Goal: Download file/media

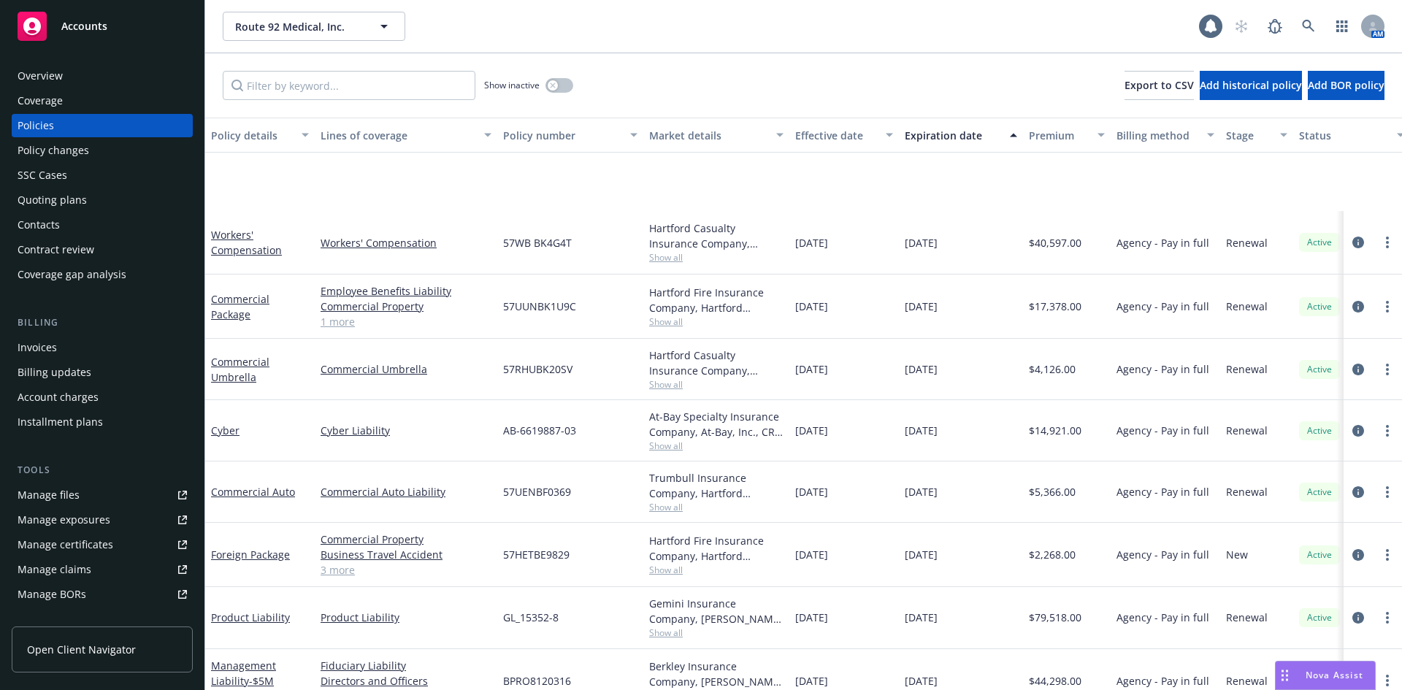
scroll to position [146, 0]
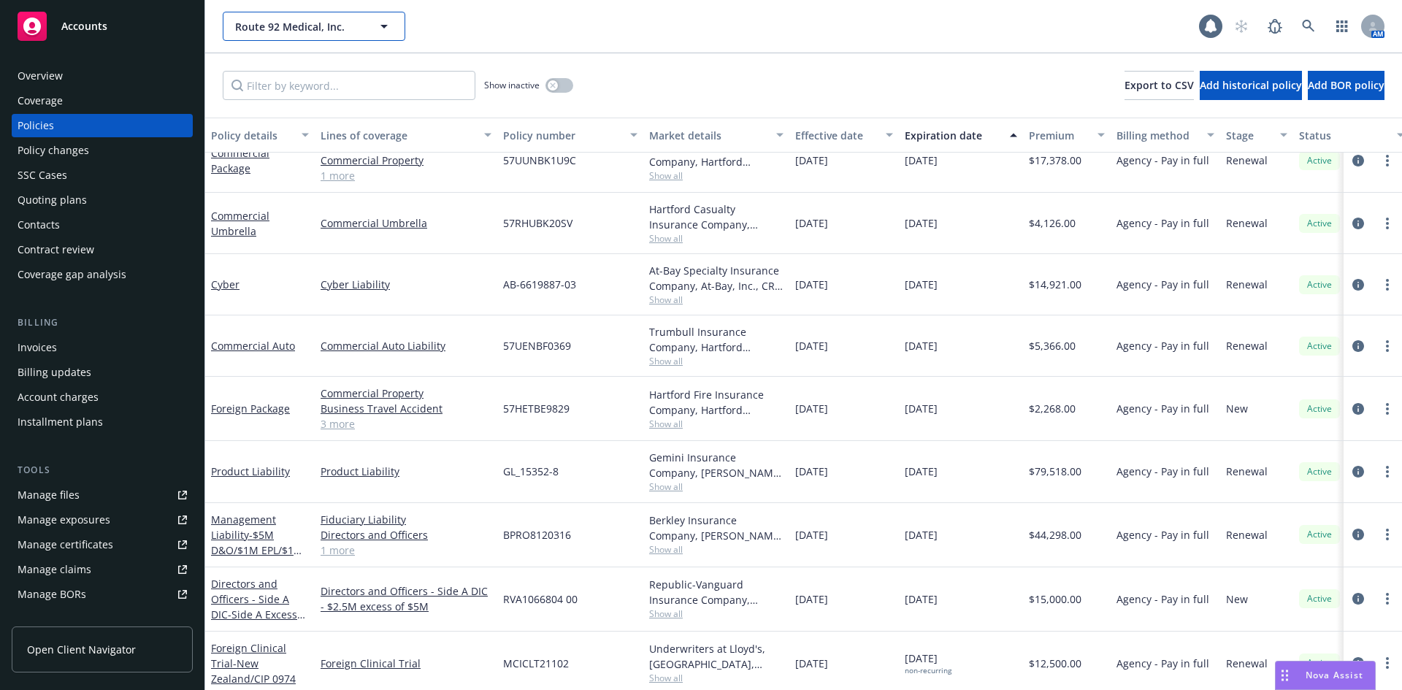
click at [372, 20] on button "Route 92 Medical, Inc." at bounding box center [314, 26] width 183 height 29
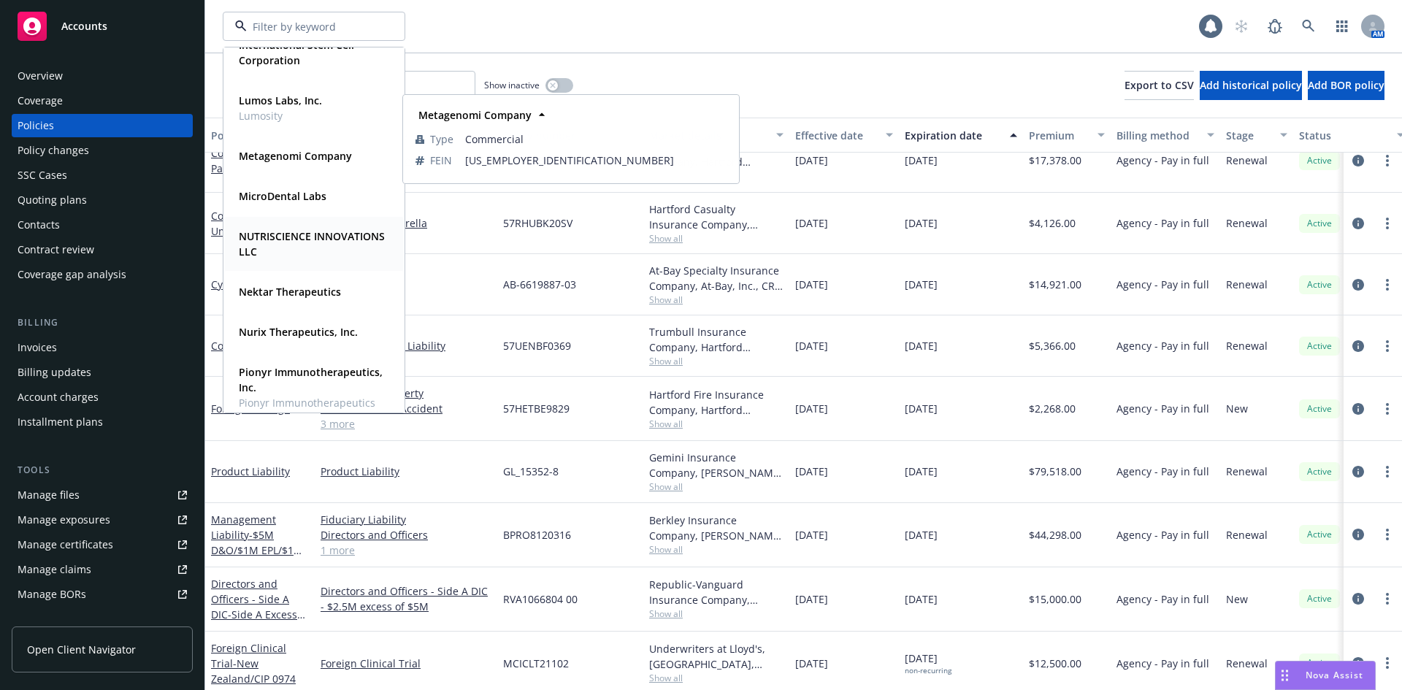
scroll to position [657, 0]
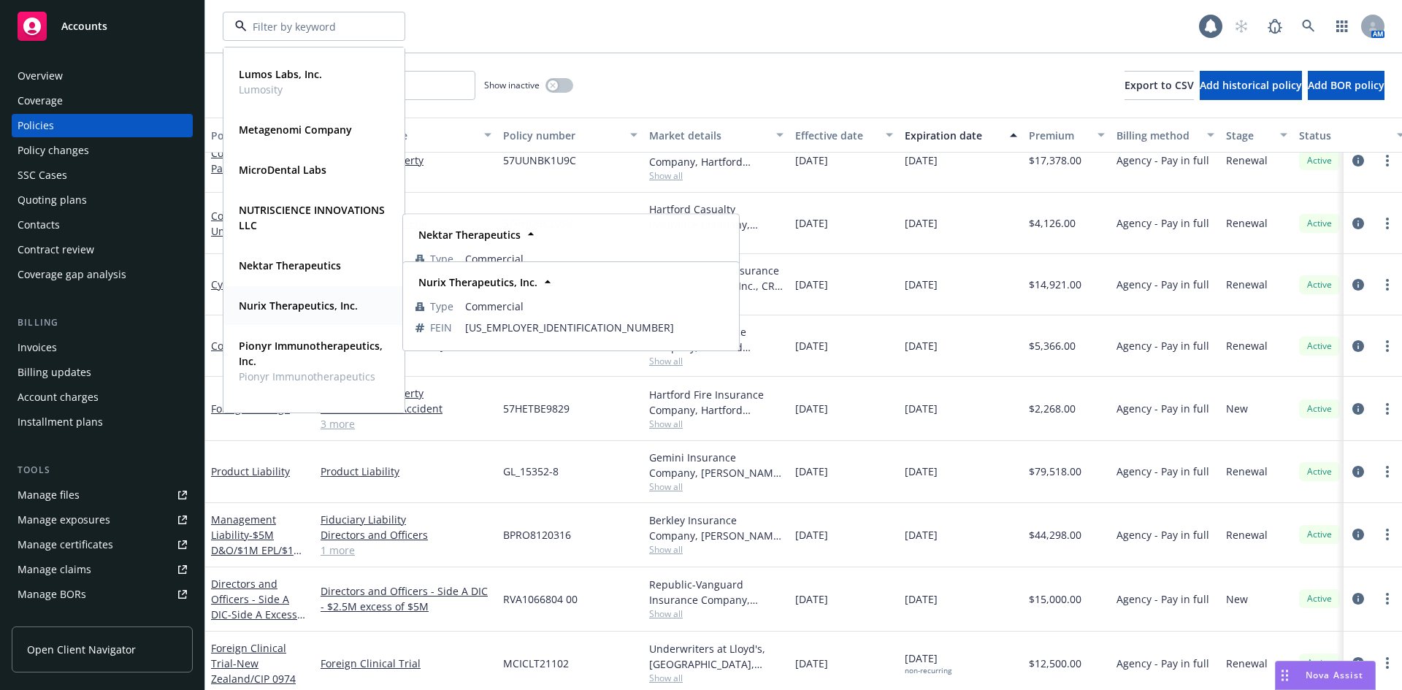
click at [276, 306] on strong "Nurix Therapeutics, Inc." at bounding box center [298, 306] width 119 height 14
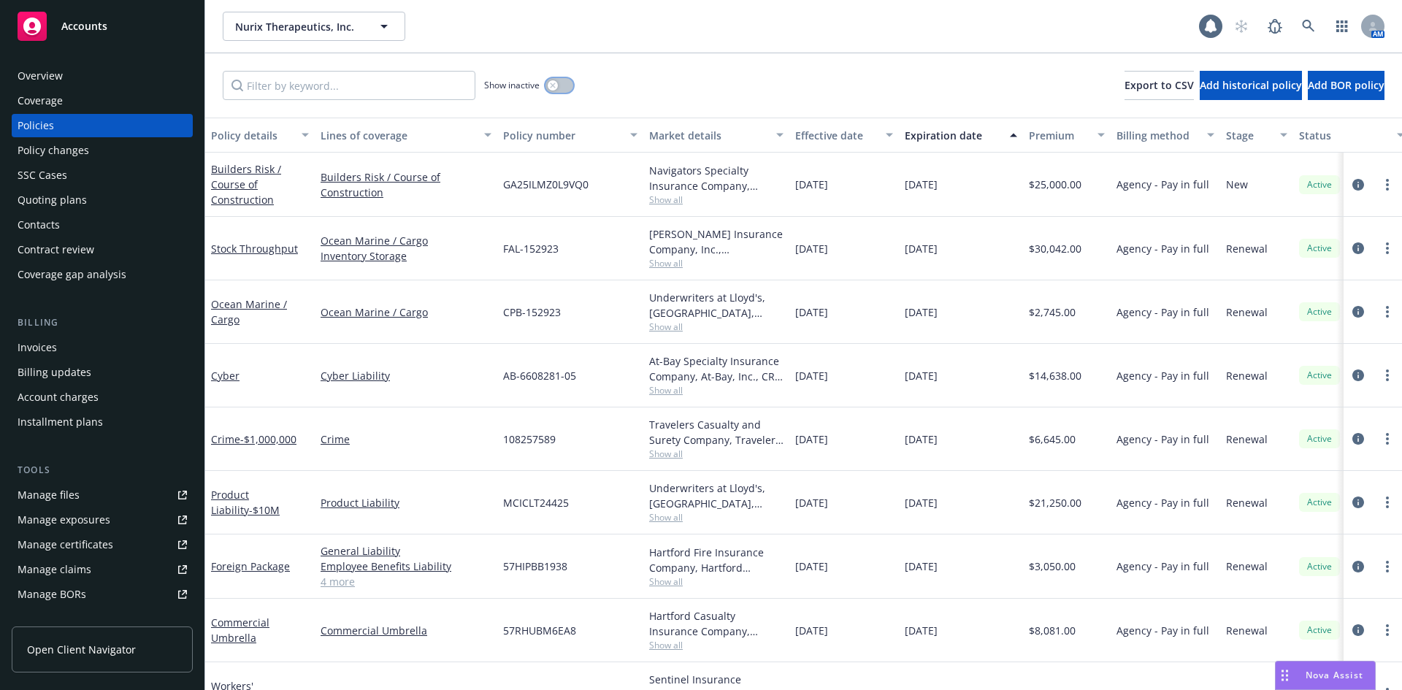
click at [569, 88] on button "button" at bounding box center [559, 85] width 28 height 15
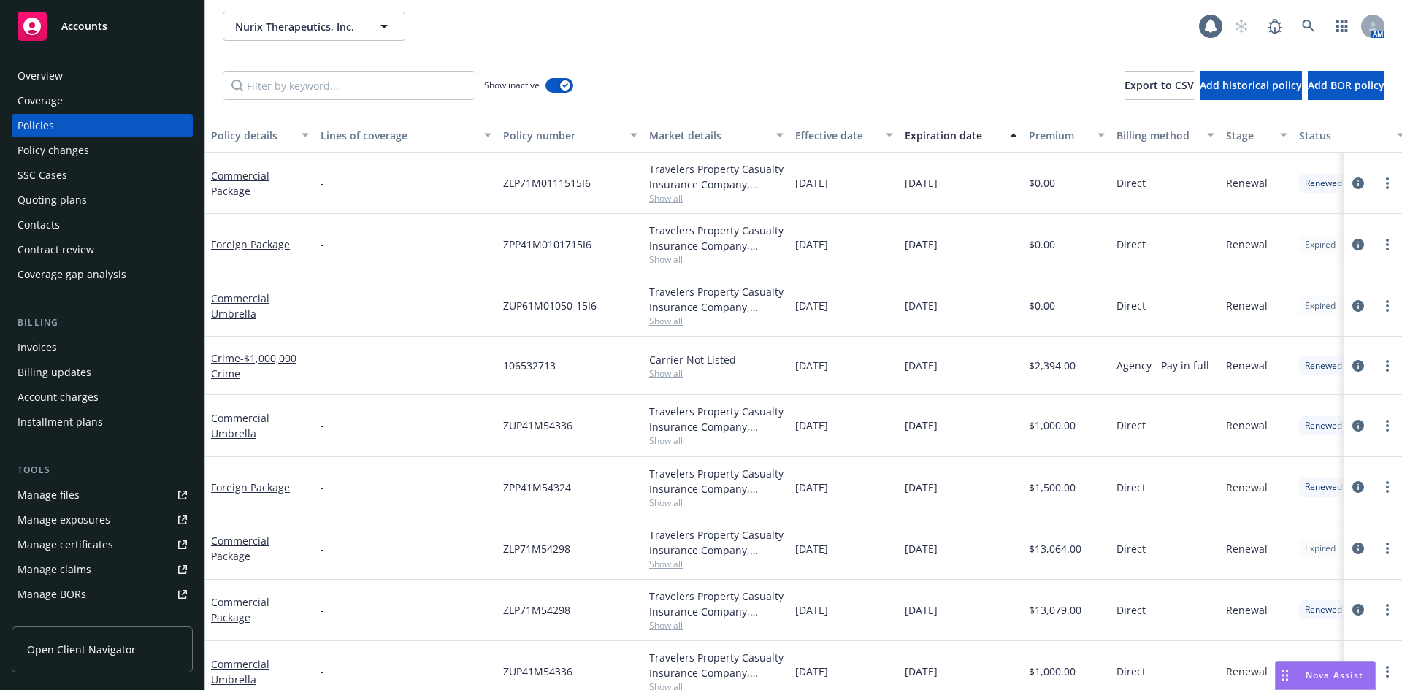
click at [566, 134] on div "Policy number" at bounding box center [562, 135] width 118 height 15
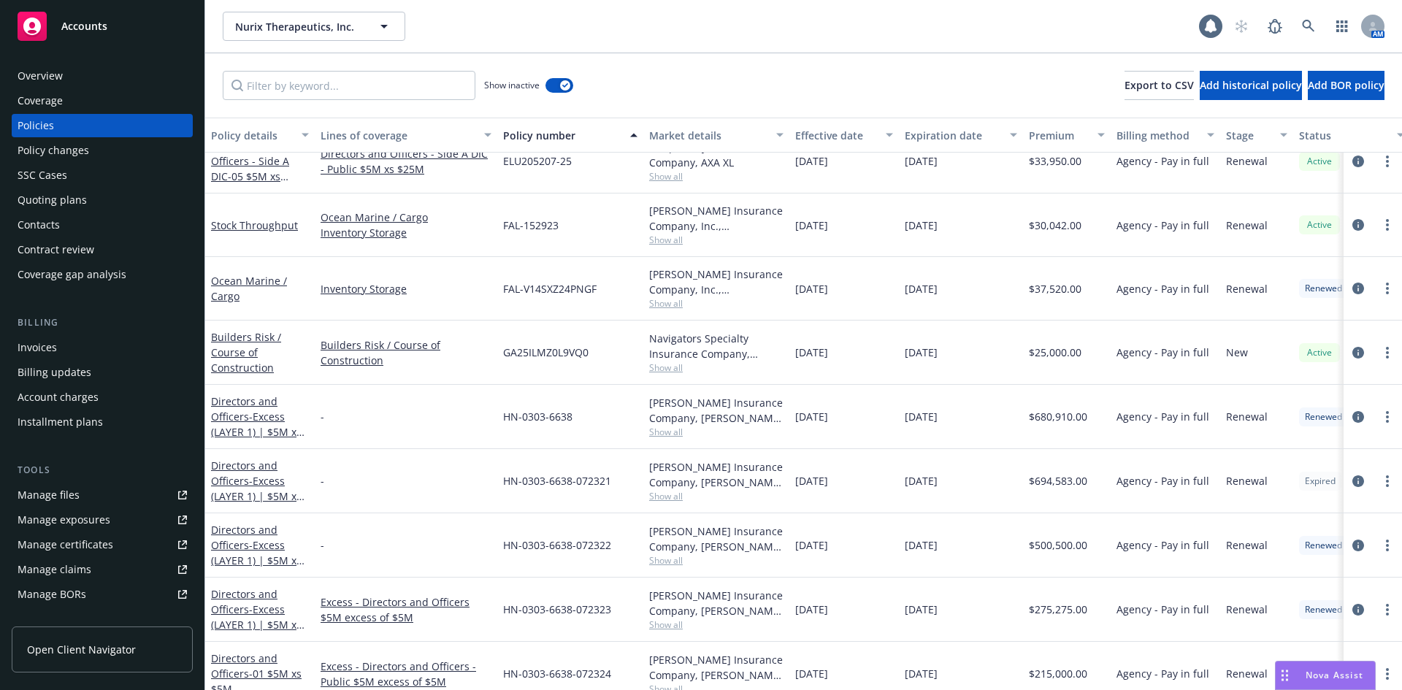
scroll to position [1387, 0]
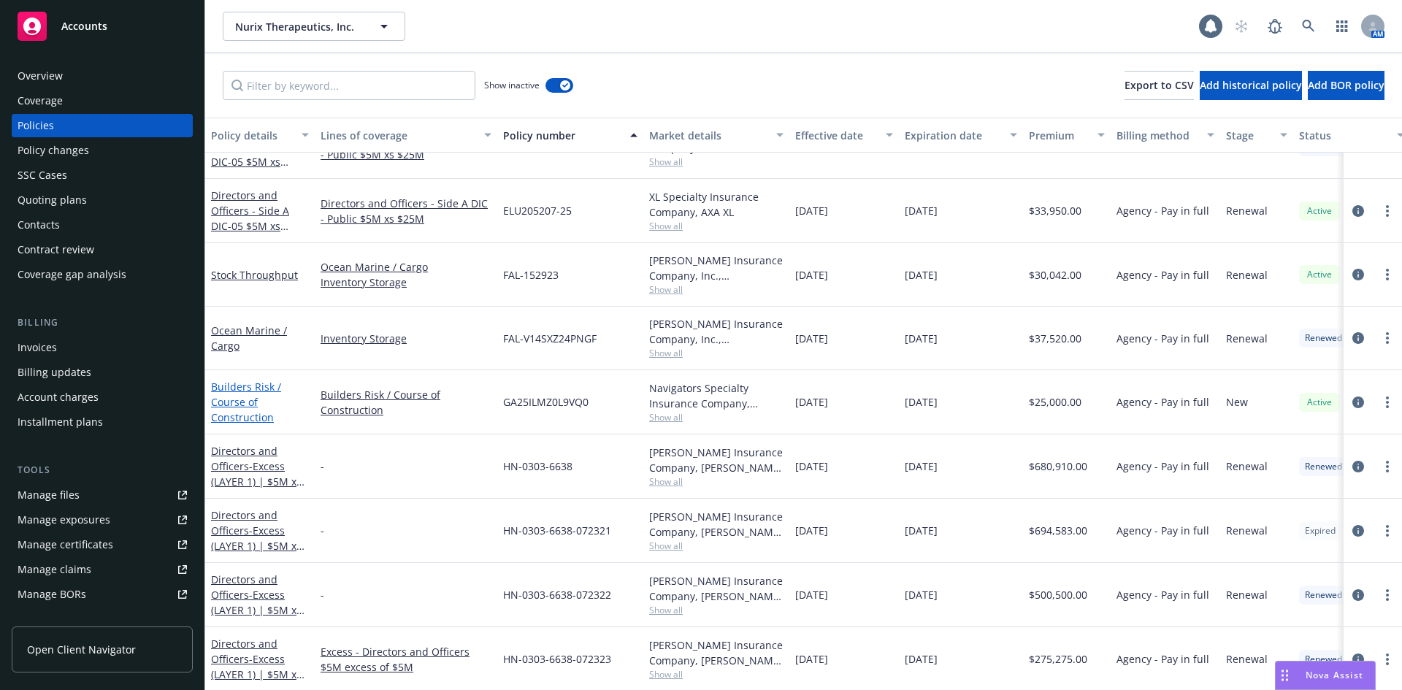
click at [242, 387] on link "Builders Risk / Course of Construction" at bounding box center [246, 402] width 70 height 45
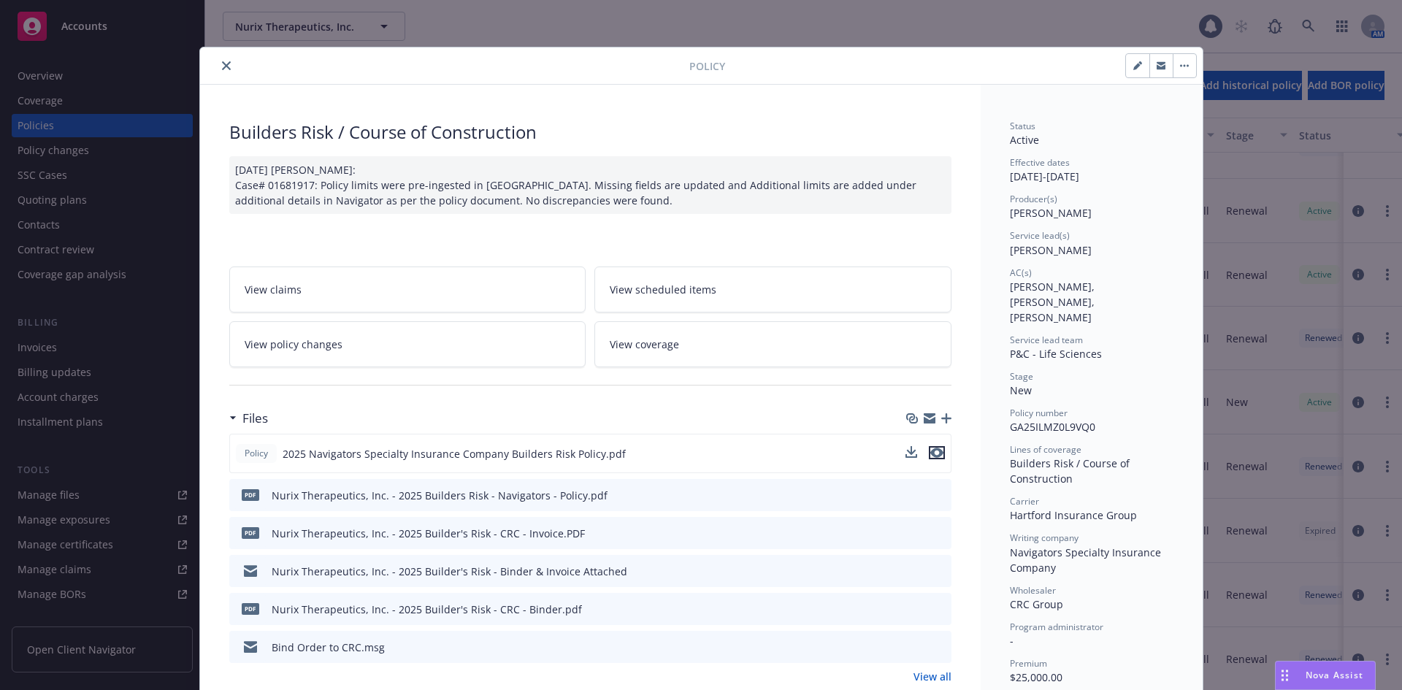
click at [930, 453] on icon "preview file" at bounding box center [936, 453] width 13 height 10
click at [222, 68] on icon "close" at bounding box center [226, 65] width 9 height 9
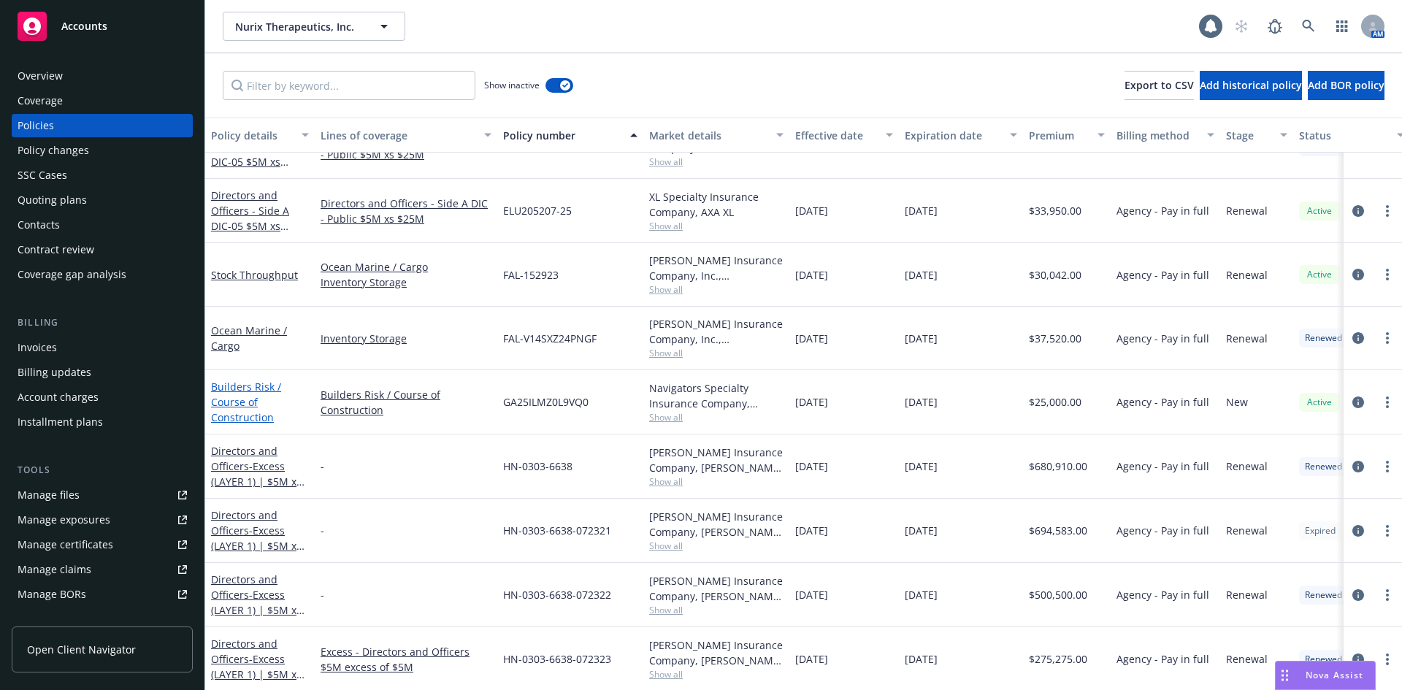
click at [237, 404] on link "Builders Risk / Course of Construction" at bounding box center [246, 402] width 70 height 45
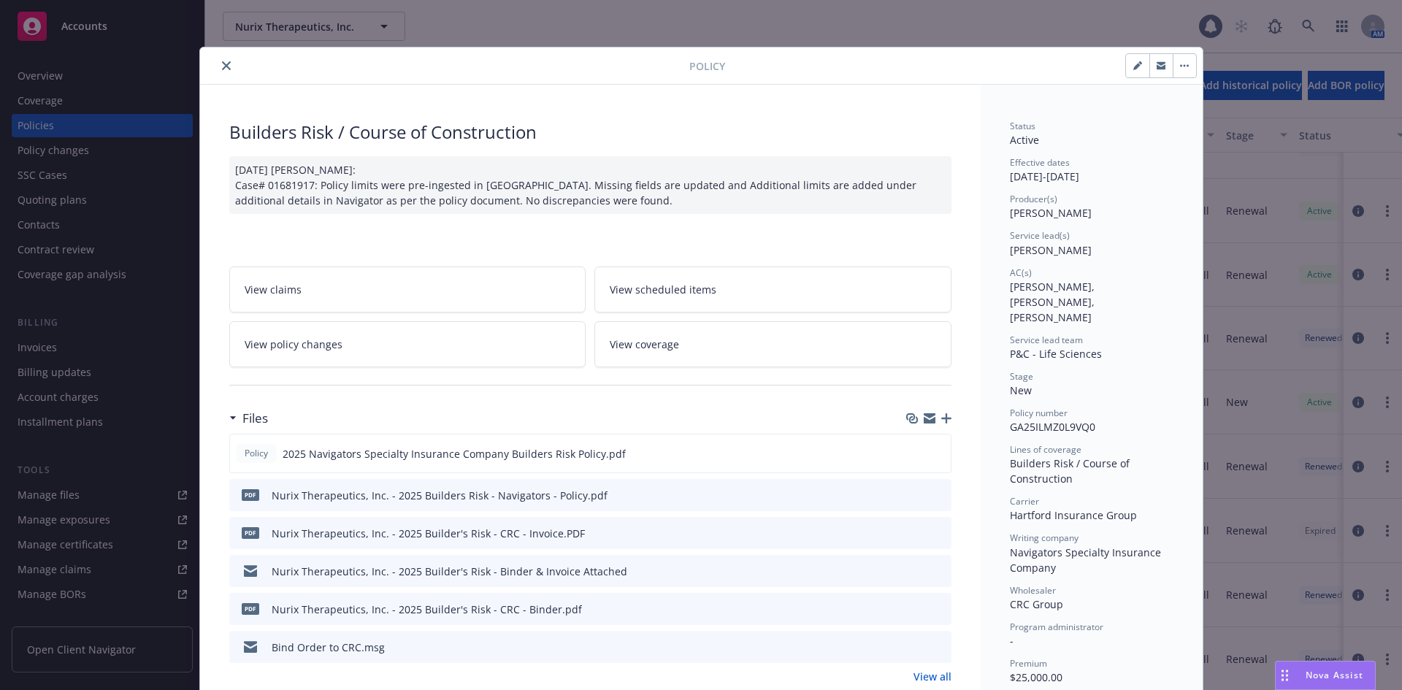
scroll to position [44, 0]
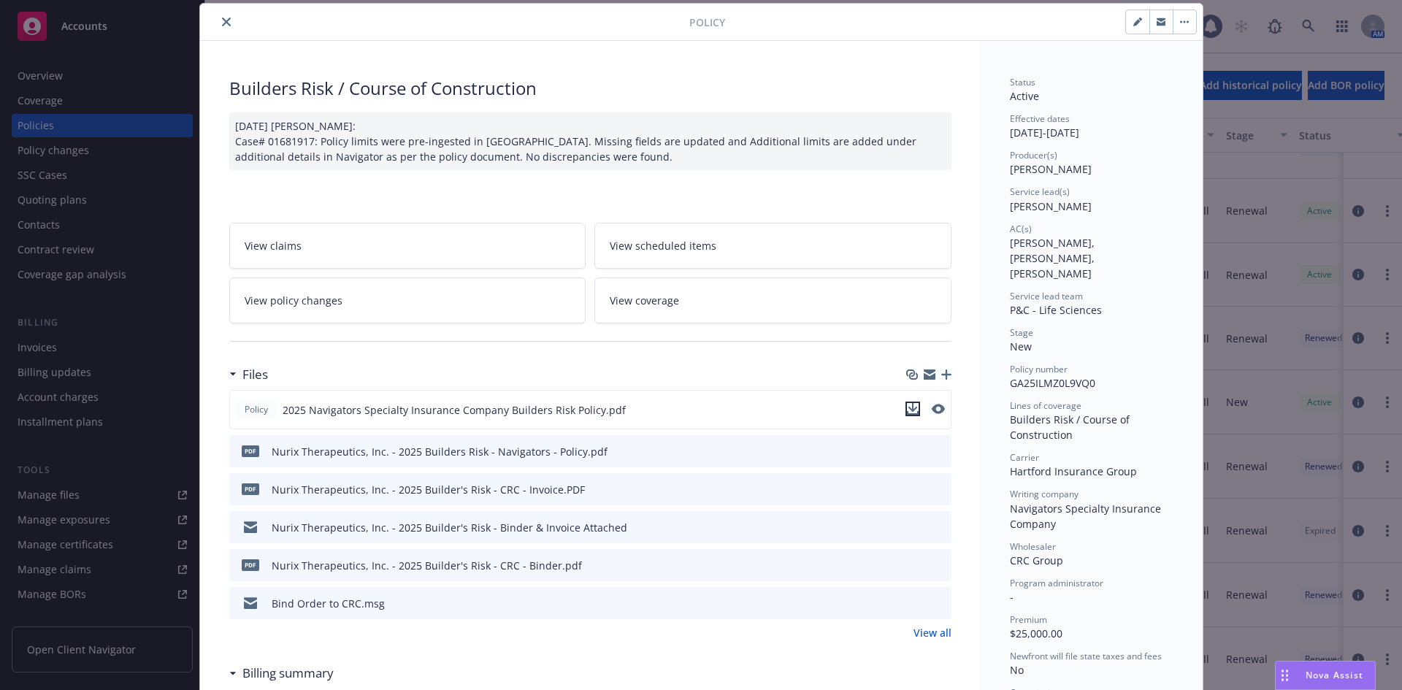
click at [907, 408] on icon "download file" at bounding box center [911, 407] width 9 height 9
